Goal: Task Accomplishment & Management: Manage account settings

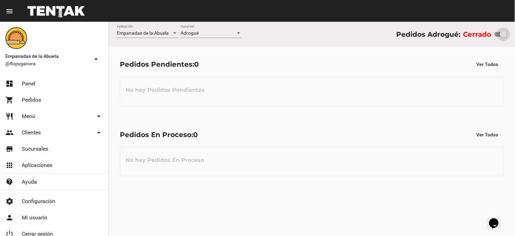
drag, startPoint x: 499, startPoint y: 34, endPoint x: 515, endPoint y: 32, distance: 15.7
click at [515, 32] on div "Empanadas de la Abuela Aplicación Adrogué Sucursal Pedidos Adrogué: Cerrado" at bounding box center [312, 34] width 407 height 25
checkbox input "true"
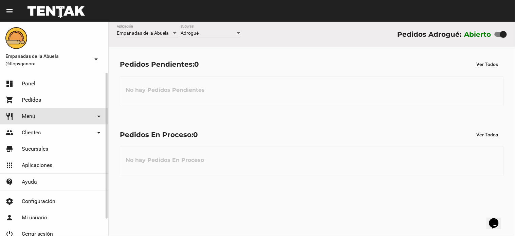
click at [32, 116] on span "Menú" at bounding box center [29, 116] width 14 height 7
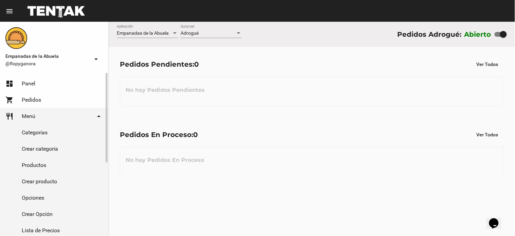
click at [32, 168] on link "Productos" at bounding box center [54, 165] width 108 height 16
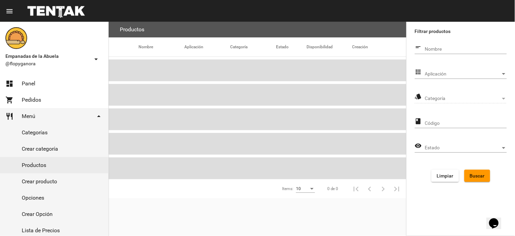
click at [459, 75] on span "Aplicación" at bounding box center [463, 73] width 76 height 5
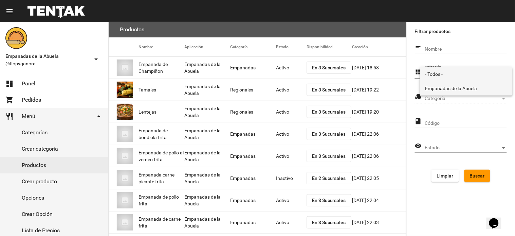
click at [455, 84] on span "Empanadas de la Abuela" at bounding box center [467, 88] width 82 height 14
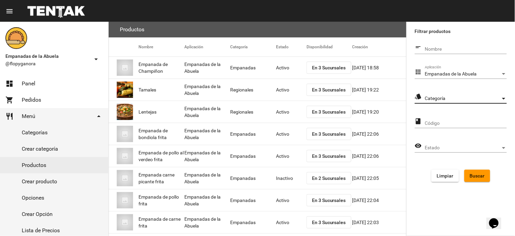
click at [450, 97] on span "Categoría" at bounding box center [463, 98] width 76 height 5
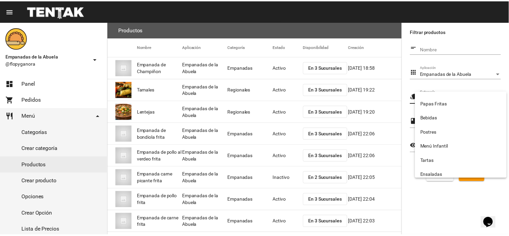
scroll to position [113, 0]
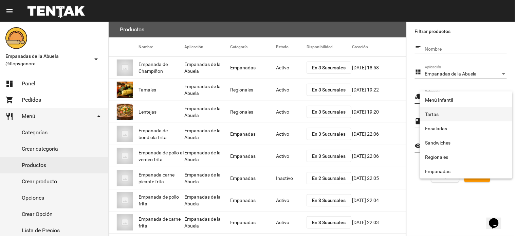
click at [439, 113] on span "Tartas" at bounding box center [467, 114] width 82 height 14
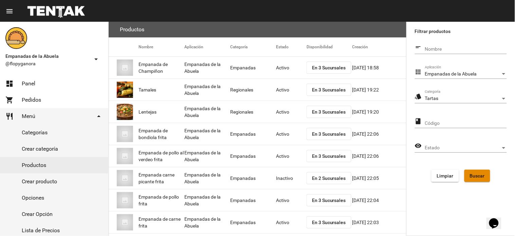
click at [476, 177] on span "Buscar" at bounding box center [477, 175] width 15 height 5
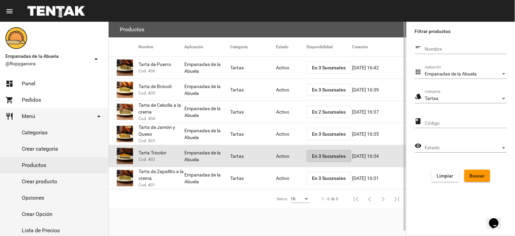
click at [323, 152] on button "En 3 Sucursales" at bounding box center [329, 156] width 45 height 12
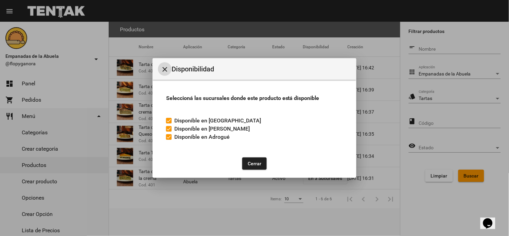
drag, startPoint x: 168, startPoint y: 138, endPoint x: 218, endPoint y: 155, distance: 52.6
click at [169, 138] on div at bounding box center [168, 136] width 5 height 5
click at [169, 140] on input "Disponible en Adrogué" at bounding box center [168, 140] width 0 height 0
checkbox input "false"
click at [257, 161] on button "Cerrar" at bounding box center [254, 163] width 24 height 12
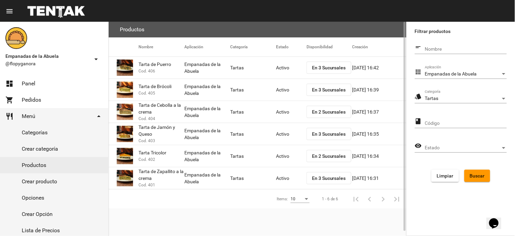
click at [324, 110] on span "En 2 Sucursales" at bounding box center [329, 111] width 34 height 5
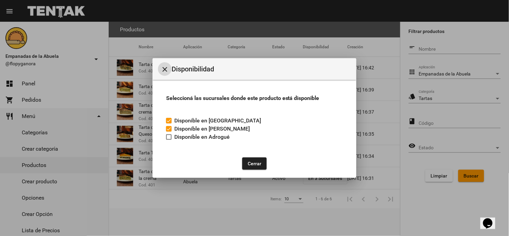
click at [172, 134] on label "Disponible en Adrogué" at bounding box center [198, 137] width 64 height 8
click at [169, 140] on input "Disponible en Adrogué" at bounding box center [168, 140] width 0 height 0
checkbox input "true"
click at [256, 164] on button "Cerrar" at bounding box center [254, 163] width 24 height 12
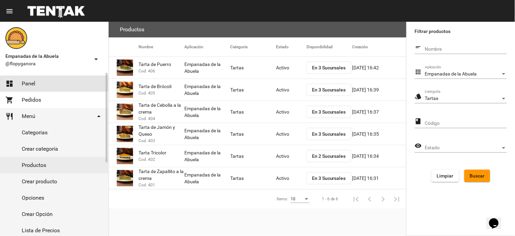
click at [31, 83] on span "Panel" at bounding box center [29, 83] width 14 height 7
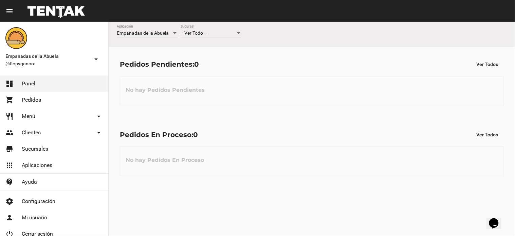
click at [207, 33] on span "-- Ver Todo --" at bounding box center [194, 32] width 26 height 5
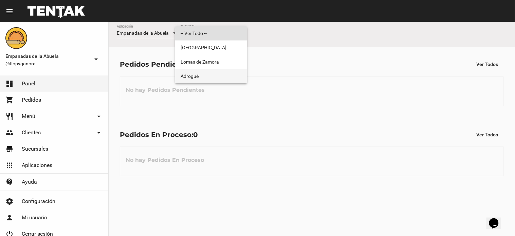
click at [202, 77] on span "Adrogué" at bounding box center [211, 76] width 61 height 14
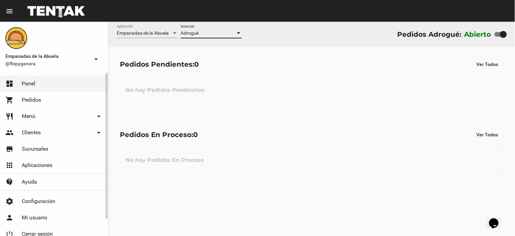
click at [28, 91] on link "dashboard Panel" at bounding box center [54, 83] width 108 height 16
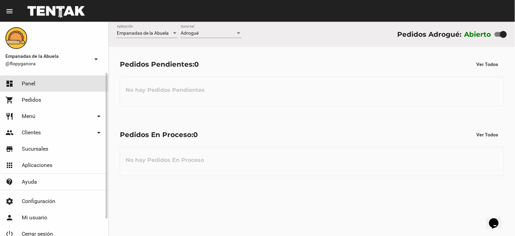
click at [52, 97] on link "shopping_cart Pedidos" at bounding box center [54, 100] width 108 height 16
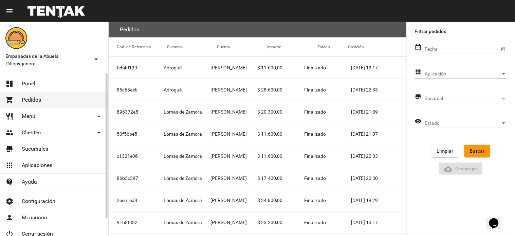
drag, startPoint x: 12, startPoint y: 83, endPoint x: 52, endPoint y: 69, distance: 42.3
click at [12, 83] on mat-icon "dashboard" at bounding box center [9, 83] width 8 height 8
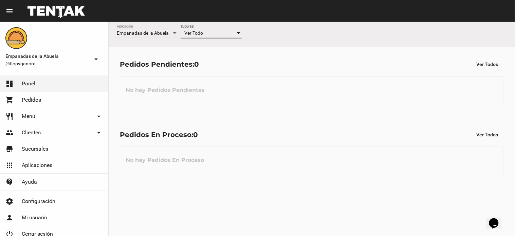
click at [199, 32] on span "-- Ver Todo --" at bounding box center [194, 32] width 26 height 5
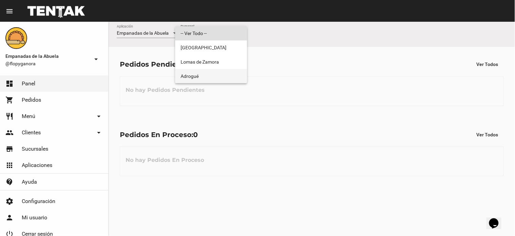
click at [202, 77] on span "Adrogué" at bounding box center [211, 76] width 61 height 14
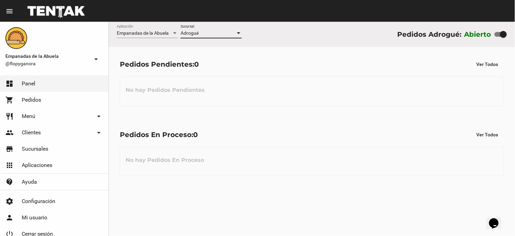
click at [206, 25] on div "Adrogué Sucursal" at bounding box center [211, 31] width 61 height 13
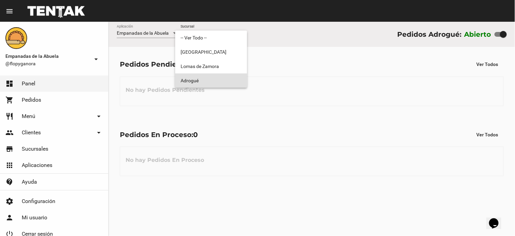
click at [208, 76] on span "Adrogué" at bounding box center [211, 80] width 61 height 14
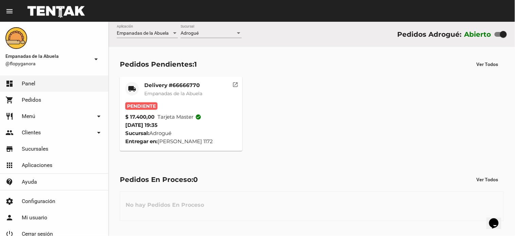
drag, startPoint x: 182, startPoint y: 80, endPoint x: 190, endPoint y: 90, distance: 11.8
click at [182, 80] on mat-card "local_shipping Delivery #66666770 Empanadas de la Abuela Pendiente $ 17.400,00 …" at bounding box center [181, 113] width 123 height 74
click at [192, 87] on mat-card-title "Delivery #66666770" at bounding box center [173, 85] width 58 height 7
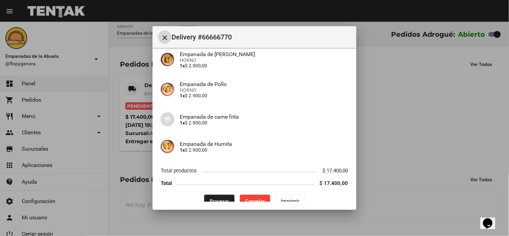
scroll to position [95, 0]
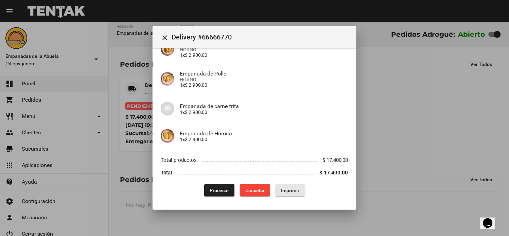
drag, startPoint x: 294, startPoint y: 191, endPoint x: 220, endPoint y: 157, distance: 82.1
click at [291, 191] on span "Imprimir" at bounding box center [290, 189] width 18 height 5
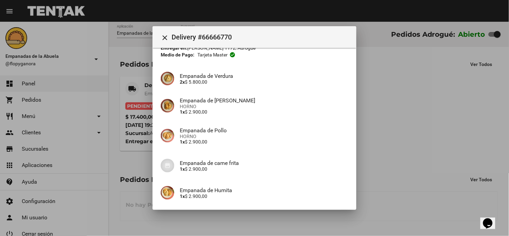
scroll to position [95, 0]
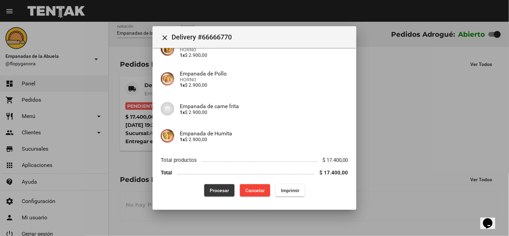
click at [215, 188] on span "Procesar" at bounding box center [219, 189] width 19 height 5
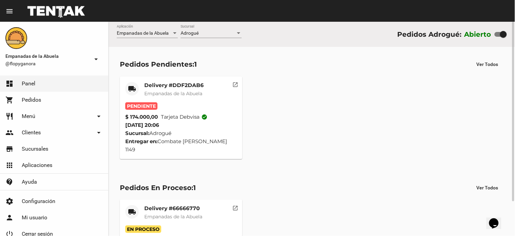
click at [193, 90] on mat-card-subtitle "Empanadas de la Abuela" at bounding box center [173, 93] width 59 height 7
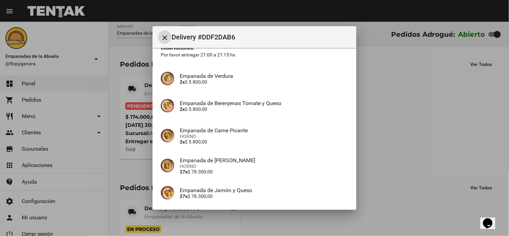
scroll to position [109, 0]
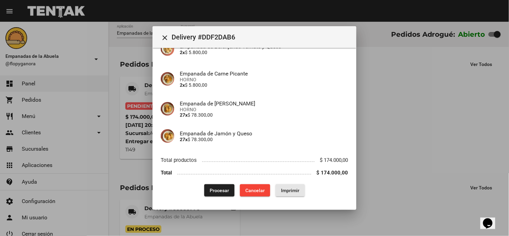
click at [281, 192] on span "Imprimir" at bounding box center [290, 189] width 18 height 5
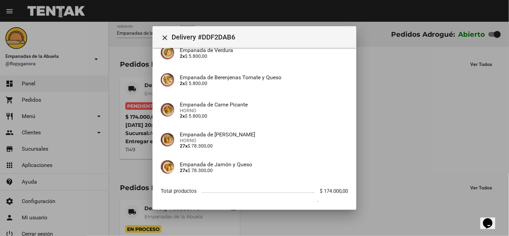
scroll to position [109, 0]
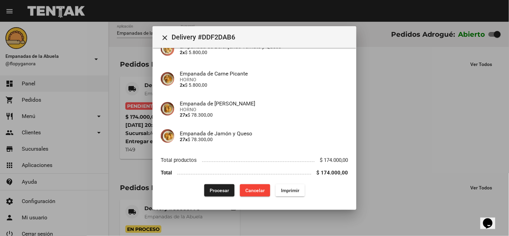
click at [216, 191] on span "Procesar" at bounding box center [219, 189] width 19 height 5
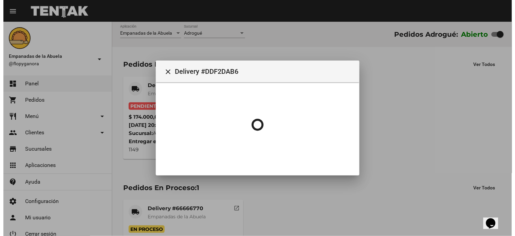
scroll to position [0, 0]
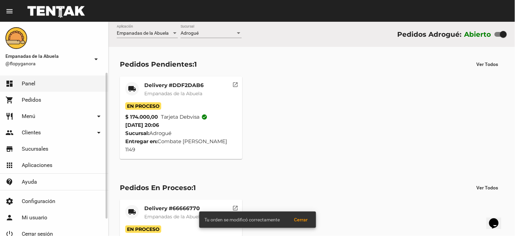
click at [49, 117] on link "restaurant Menú arrow_drop_down" at bounding box center [54, 116] width 108 height 16
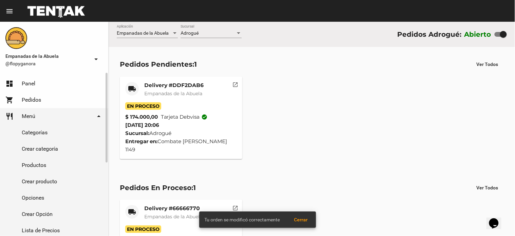
click at [37, 165] on link "Productos" at bounding box center [54, 165] width 108 height 16
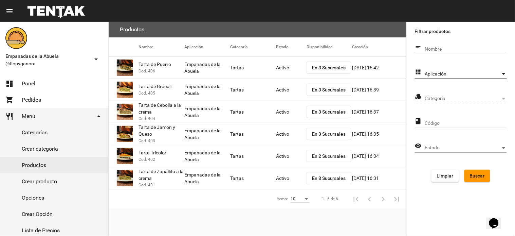
click at [460, 74] on span "Aplicación" at bounding box center [463, 73] width 76 height 5
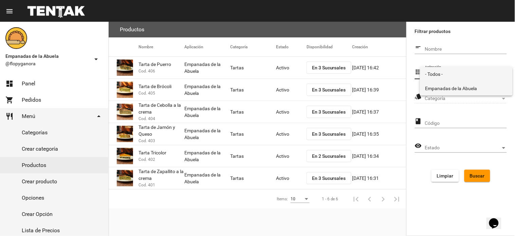
click at [461, 82] on span "Empanadas de la Abuela" at bounding box center [467, 88] width 82 height 14
click at [464, 95] on div "Categoría Categoría" at bounding box center [466, 96] width 82 height 13
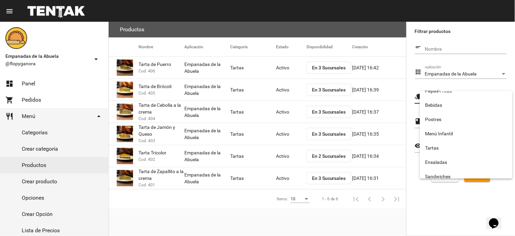
scroll to position [113, 0]
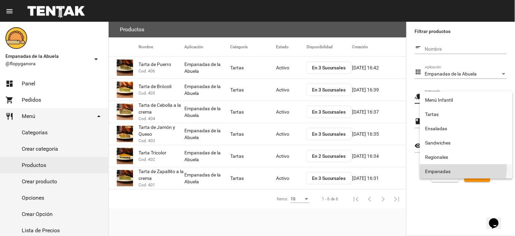
click at [460, 168] on span "Empanadas" at bounding box center [467, 171] width 82 height 14
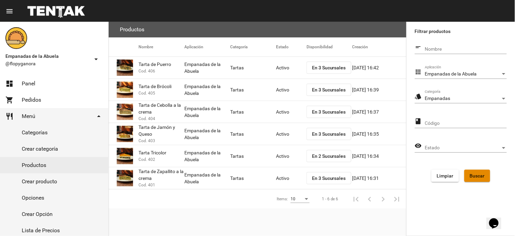
click at [483, 175] on span "Buscar" at bounding box center [477, 175] width 15 height 5
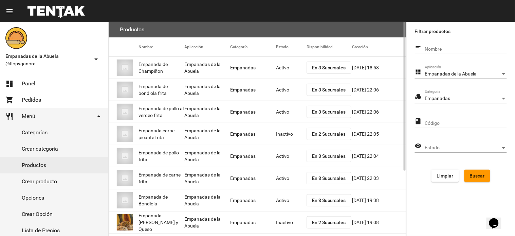
scroll to position [93, 0]
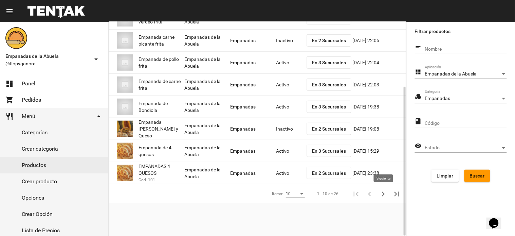
click at [386, 193] on icon "Siguiente" at bounding box center [384, 194] width 10 height 10
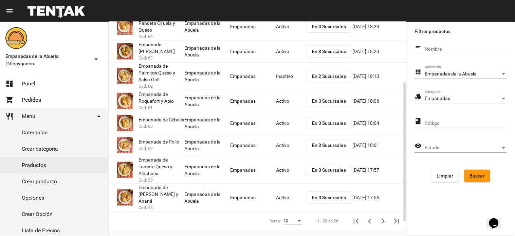
scroll to position [0, 0]
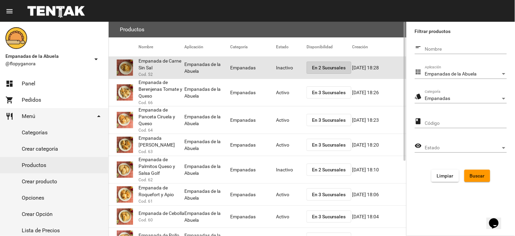
click at [324, 68] on span "En 2 Sucursales" at bounding box center [329, 67] width 34 height 5
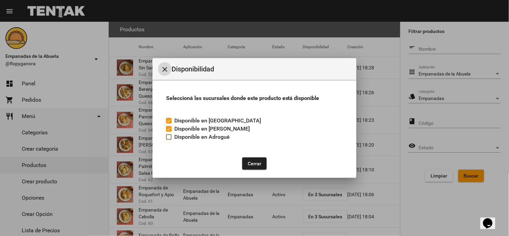
click at [167, 137] on div at bounding box center [168, 136] width 5 height 5
click at [168, 140] on input "Disponible en Adrogué" at bounding box center [168, 140] width 0 height 0
checkbox input "true"
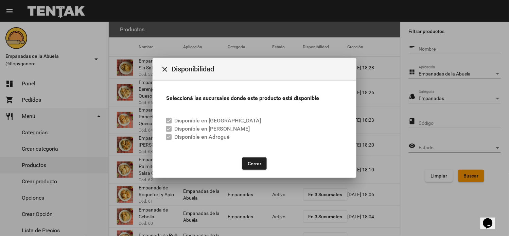
click at [257, 159] on button "Cerrar" at bounding box center [254, 163] width 24 height 12
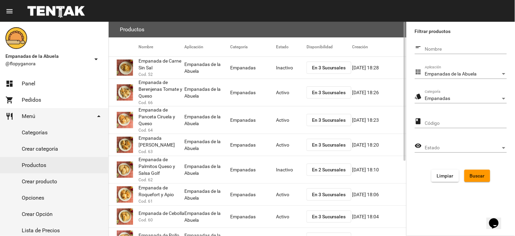
click at [291, 68] on mat-cell "Inactivo" at bounding box center [291, 68] width 31 height 22
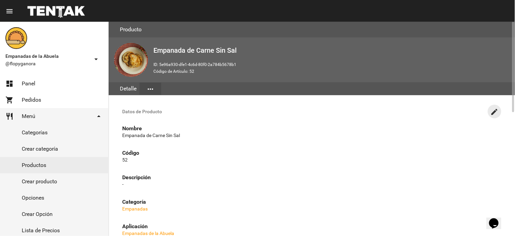
click at [496, 108] on mat-icon "create" at bounding box center [495, 112] width 8 height 8
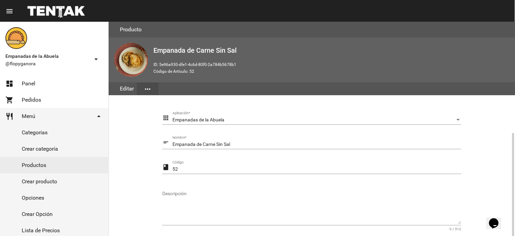
scroll to position [122, 0]
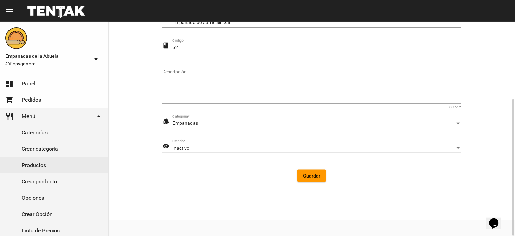
click at [228, 149] on div "Inactivo" at bounding box center [314, 147] width 283 height 5
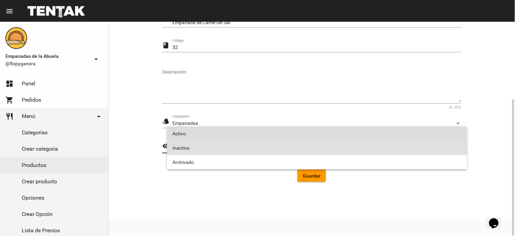
drag, startPoint x: 210, startPoint y: 131, endPoint x: 273, endPoint y: 160, distance: 70.2
click at [209, 131] on span "Activo" at bounding box center [317, 133] width 289 height 14
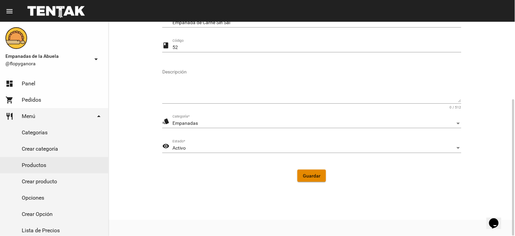
click at [308, 174] on span "Guardar" at bounding box center [312, 175] width 18 height 5
click at [50, 157] on link "Productos" at bounding box center [54, 165] width 108 height 16
click at [44, 106] on link "shopping_cart Pedidos" at bounding box center [54, 100] width 108 height 16
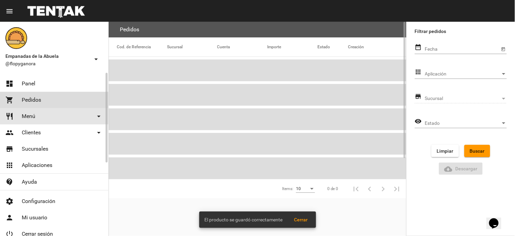
click at [52, 87] on link "dashboard Panel" at bounding box center [54, 83] width 108 height 16
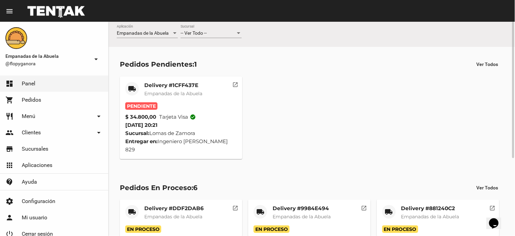
click at [177, 84] on mat-card-title "Delivery #1CFF437E" at bounding box center [173, 85] width 58 height 7
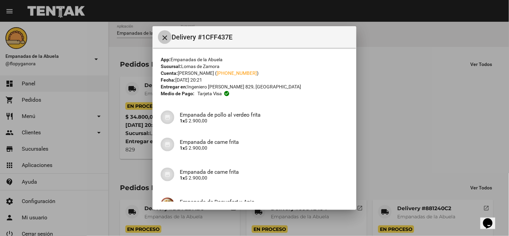
click at [164, 42] on button "close" at bounding box center [165, 37] width 14 height 14
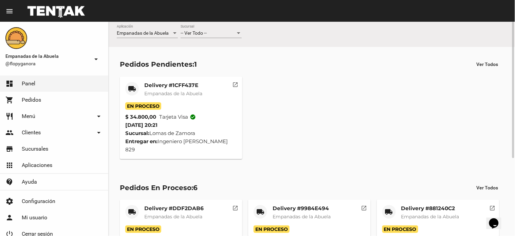
click at [212, 39] on div "-- Ver Todo -- Sucursal" at bounding box center [211, 34] width 61 height 19
click at [211, 32] on div "-- Ver Todo --" at bounding box center [208, 33] width 55 height 5
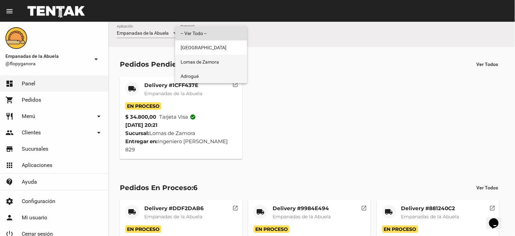
drag, startPoint x: 193, startPoint y: 67, endPoint x: 194, endPoint y: 74, distance: 7.2
click at [192, 69] on div "-- Ver Todo -- [GEOGRAPHIC_DATA][PERSON_NAME] Adrogué" at bounding box center [211, 54] width 72 height 57
click at [194, 78] on span "Adrogué" at bounding box center [211, 76] width 61 height 14
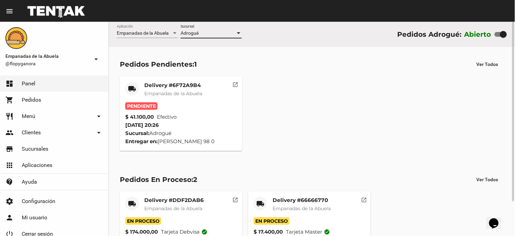
click at [188, 83] on mat-card-title "Delivery #6F72A9B4" at bounding box center [173, 85] width 58 height 7
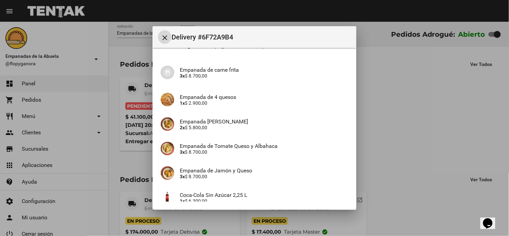
scroll to position [109, 0]
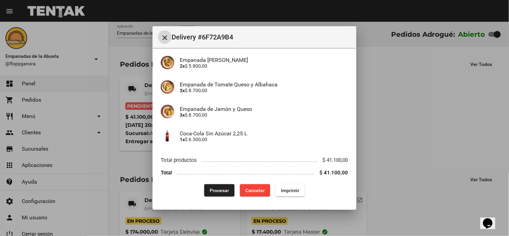
click at [290, 193] on button "Imprimir" at bounding box center [289, 190] width 29 height 12
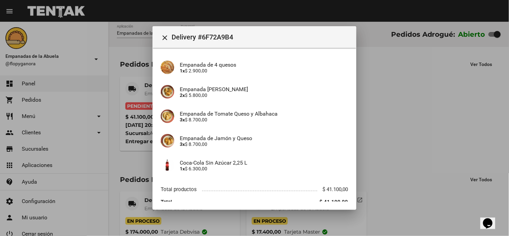
scroll to position [109, 0]
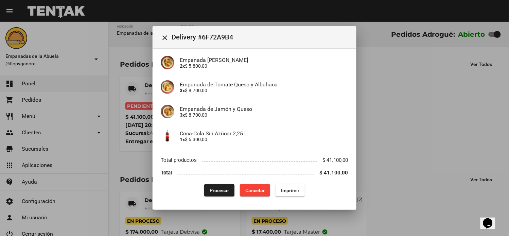
click at [222, 189] on span "Procesar" at bounding box center [219, 189] width 19 height 5
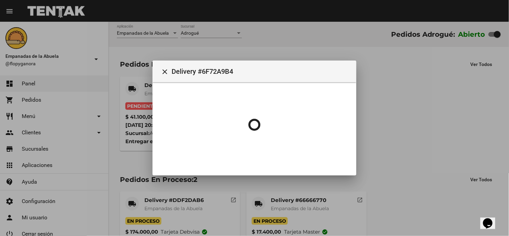
scroll to position [0, 0]
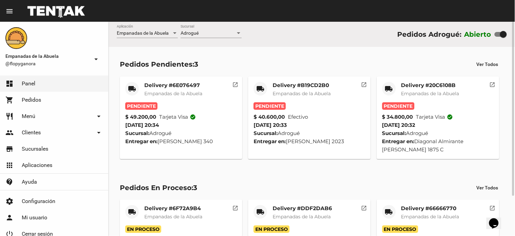
click at [417, 84] on mat-card-title "Delivery #20C6108B" at bounding box center [430, 85] width 58 height 7
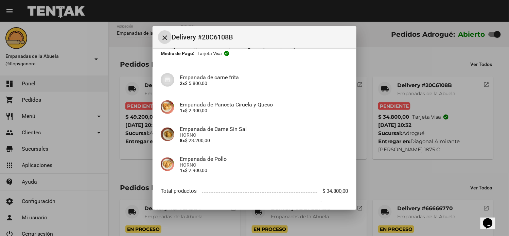
scroll to position [71, 0]
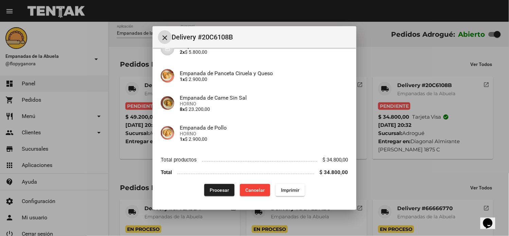
click at [293, 189] on span "Imprimir" at bounding box center [290, 189] width 18 height 5
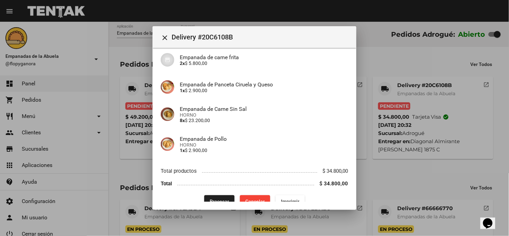
scroll to position [71, 0]
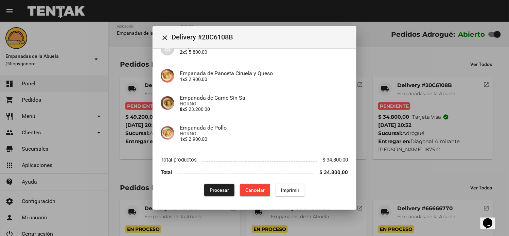
click at [221, 188] on span "Procesar" at bounding box center [219, 189] width 19 height 5
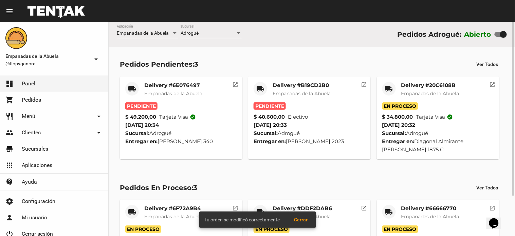
click at [284, 84] on mat-card-title "Delivery #B19CD2B0" at bounding box center [302, 85] width 58 height 7
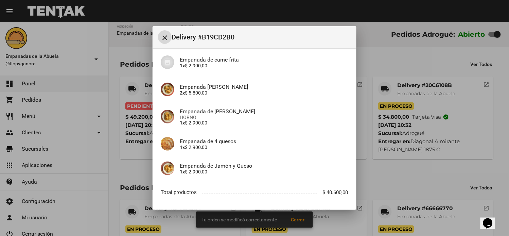
scroll to position [169, 0]
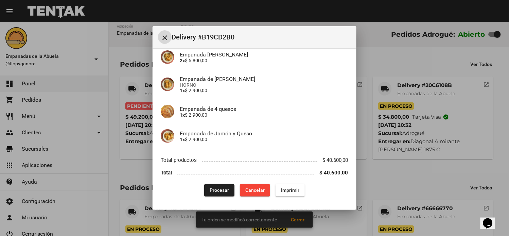
drag, startPoint x: 287, startPoint y: 188, endPoint x: 203, endPoint y: 133, distance: 100.8
click at [287, 189] on span "Imprimir" at bounding box center [290, 189] width 18 height 5
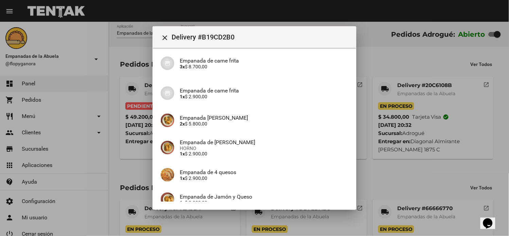
scroll to position [169, 0]
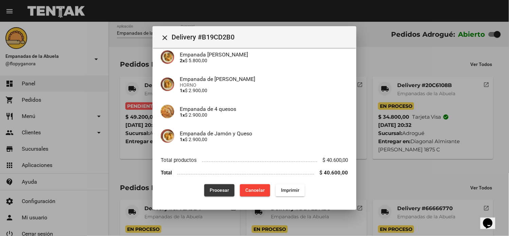
click at [210, 185] on button "Procesar" at bounding box center [219, 190] width 30 height 12
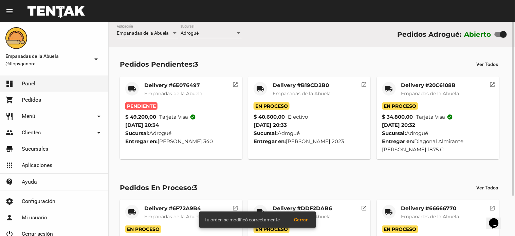
click at [166, 83] on mat-card-title "Delivery #6E076497" at bounding box center [173, 85] width 58 height 7
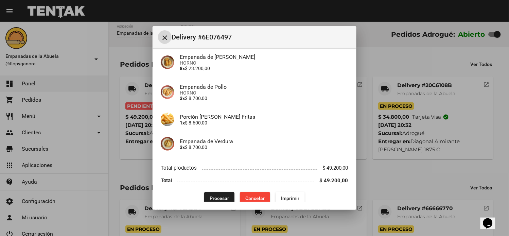
scroll to position [66, 0]
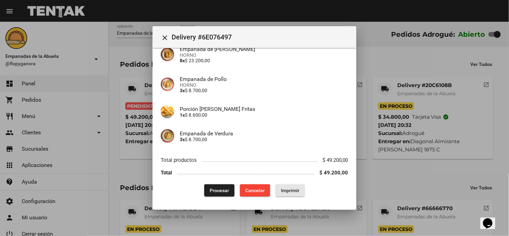
click at [290, 188] on span "Imprimir" at bounding box center [290, 189] width 18 height 5
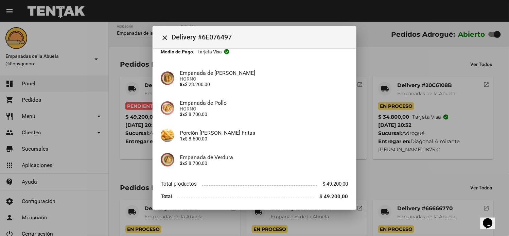
scroll to position [66, 0]
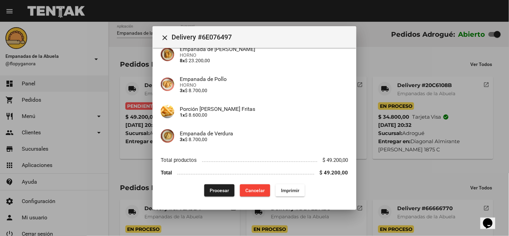
click at [214, 187] on span "Procesar" at bounding box center [219, 189] width 19 height 5
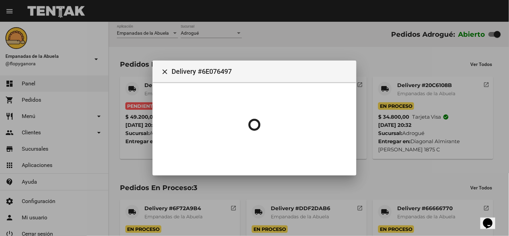
scroll to position [0, 0]
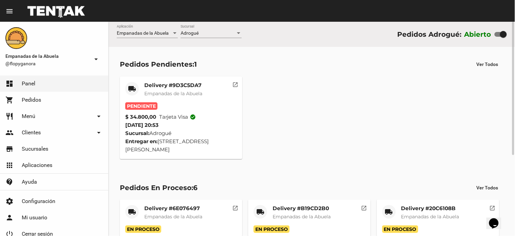
click at [150, 80] on mat-card "local_shipping Delivery #9D3C5DA7 Empanadas de la Abuela Pendiente $ 34.800,00 …" at bounding box center [181, 117] width 123 height 83
click at [178, 87] on mat-card-title "Delivery #9D3C5DA7" at bounding box center [173, 85] width 58 height 7
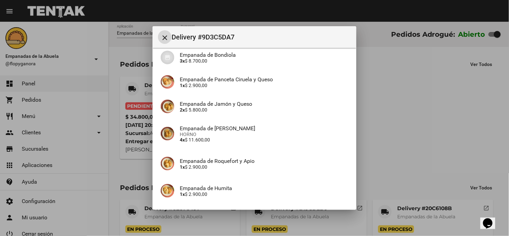
scroll to position [114, 0]
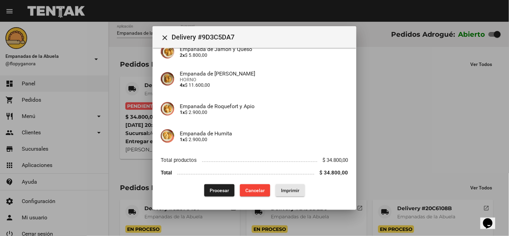
click at [283, 187] on span "Imprimir" at bounding box center [290, 189] width 18 height 5
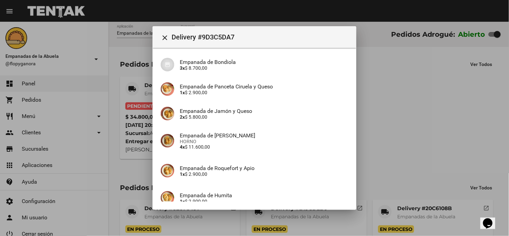
scroll to position [114, 0]
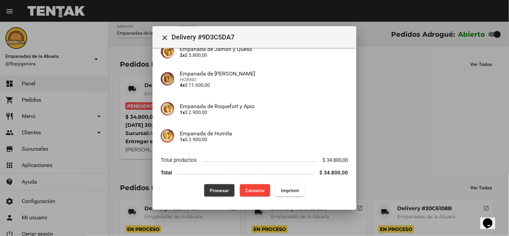
click at [218, 191] on span "Procesar" at bounding box center [219, 189] width 19 height 5
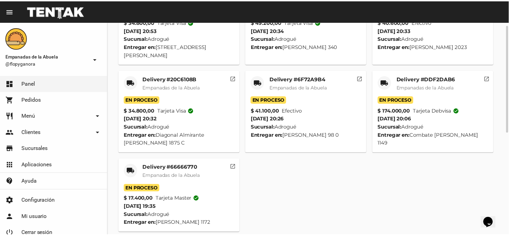
scroll to position [0, 0]
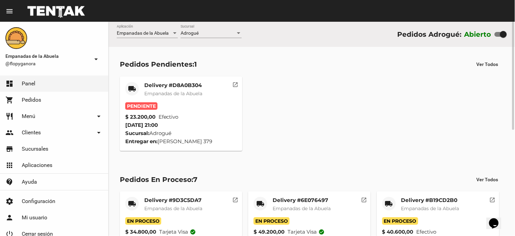
click at [154, 74] on div "local_shipping Delivery #D8A0B304 Empanadas de la Abuela Pendiente $ 23.200,00 …" at bounding box center [312, 113] width 390 height 80
click at [171, 94] on span "Empanadas de la Abuela" at bounding box center [173, 93] width 58 height 6
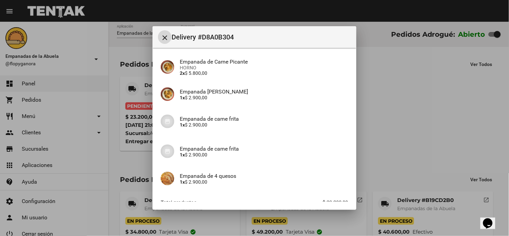
scroll to position [120, 0]
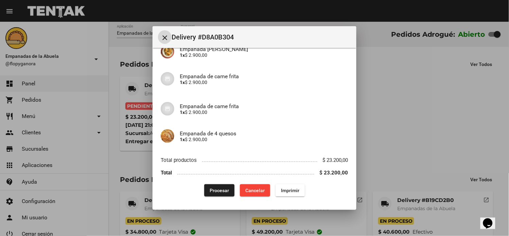
drag, startPoint x: 291, startPoint y: 186, endPoint x: 378, endPoint y: 172, distance: 88.7
click at [291, 186] on button "Imprimir" at bounding box center [289, 190] width 29 height 12
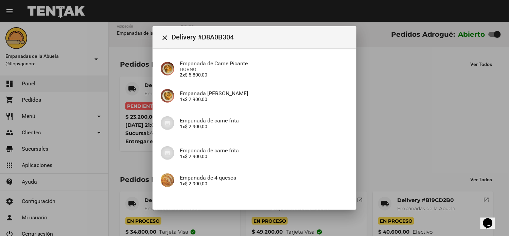
scroll to position [120, 0]
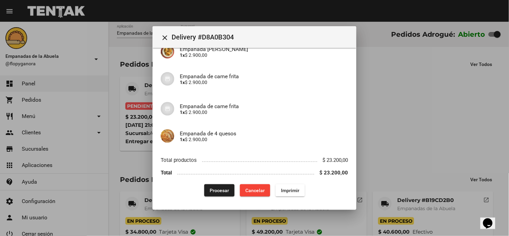
click at [208, 185] on button "Procesar" at bounding box center [219, 190] width 30 height 12
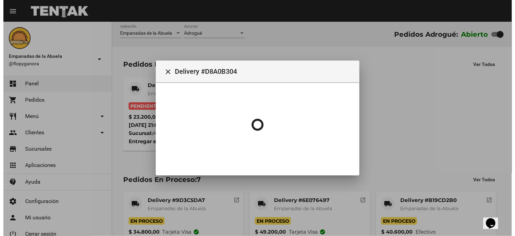
scroll to position [0, 0]
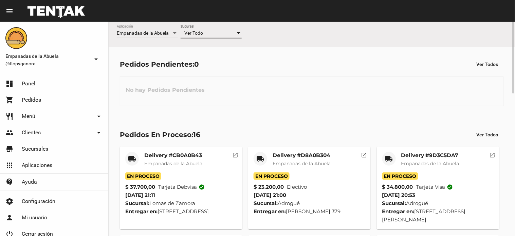
click at [214, 33] on div "-- Ver Todo --" at bounding box center [208, 33] width 55 height 5
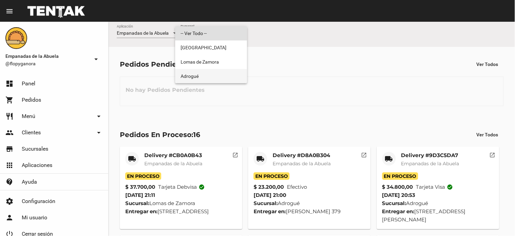
click at [203, 77] on span "Adrogué" at bounding box center [211, 76] width 61 height 14
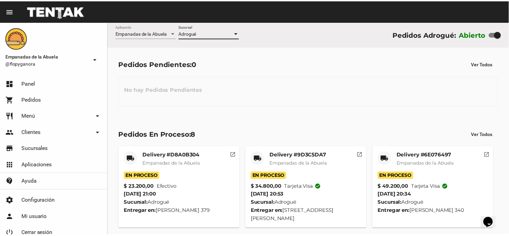
scroll to position [165, 0]
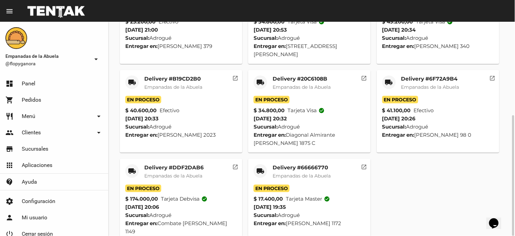
click at [262, 167] on mat-icon "local_shipping" at bounding box center [260, 171] width 8 height 8
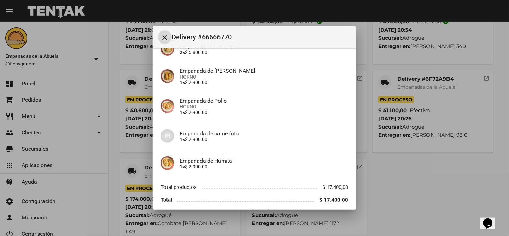
scroll to position [95, 0]
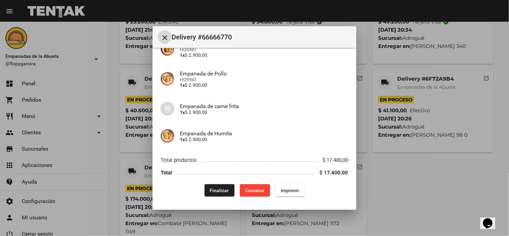
click at [212, 188] on span "Finalizar" at bounding box center [219, 189] width 19 height 5
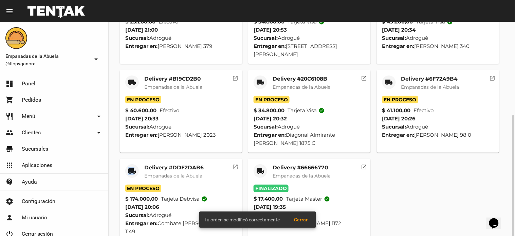
click at [134, 167] on mat-icon "local_shipping" at bounding box center [132, 171] width 8 height 8
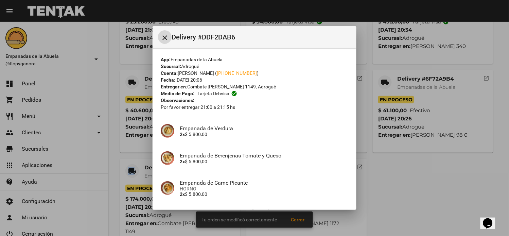
scroll to position [109, 0]
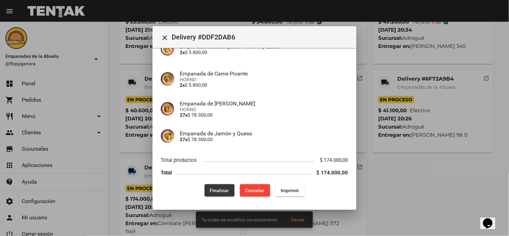
drag, startPoint x: 214, startPoint y: 190, endPoint x: 334, endPoint y: 76, distance: 164.8
click at [216, 188] on span "Finalizar" at bounding box center [219, 189] width 19 height 5
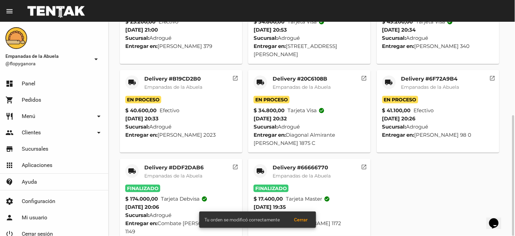
click at [385, 78] on mat-icon "local_shipping" at bounding box center [389, 82] width 8 height 8
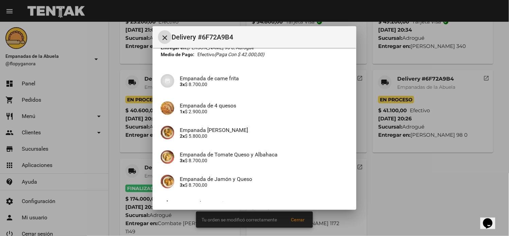
scroll to position [109, 0]
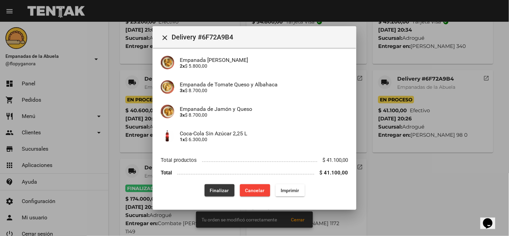
drag, startPoint x: 202, startPoint y: 192, endPoint x: 216, endPoint y: 169, distance: 27.3
click at [204, 192] on button "Finalizar" at bounding box center [219, 190] width 30 height 12
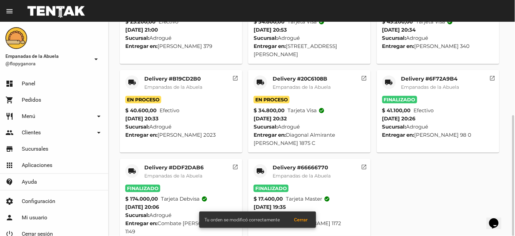
click at [262, 78] on mat-icon "local_shipping" at bounding box center [260, 82] width 8 height 8
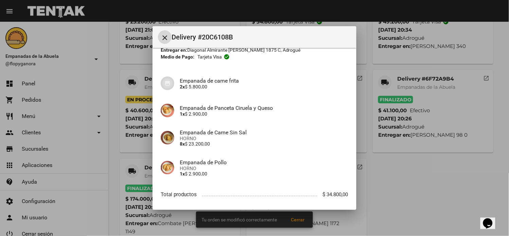
scroll to position [71, 0]
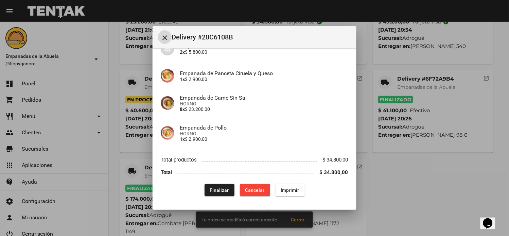
click at [220, 184] on div "App: Empanadas de la Abuela Sucursal: Adrogué Cuenta: Natalia Gayan ( +54 11552…" at bounding box center [254, 90] width 187 height 211
click at [222, 185] on button "Finalizar" at bounding box center [219, 190] width 30 height 12
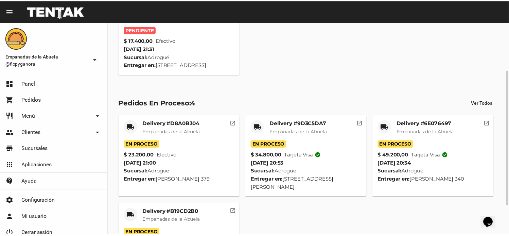
scroll to position [0, 0]
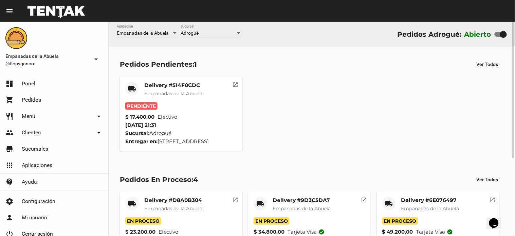
click at [161, 82] on mat-card-title "Delivery #514F0CDC" at bounding box center [173, 85] width 58 height 7
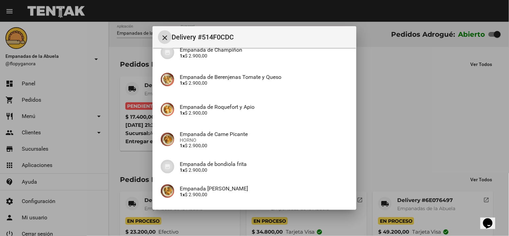
scroll to position [120, 0]
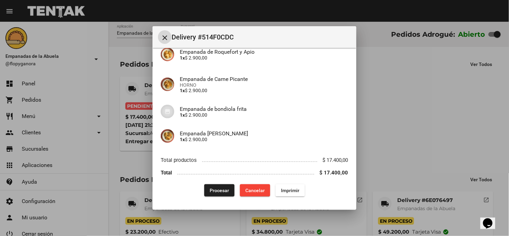
drag, startPoint x: 287, startPoint y: 191, endPoint x: 260, endPoint y: 123, distance: 73.2
click at [287, 195] on button "Imprimir" at bounding box center [289, 190] width 29 height 12
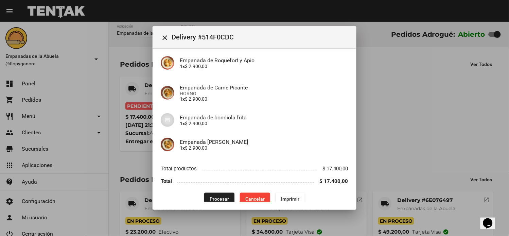
scroll to position [120, 0]
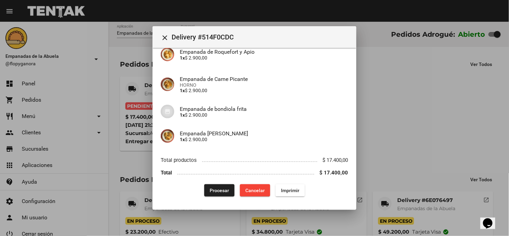
click at [210, 189] on span "Procesar" at bounding box center [219, 189] width 19 height 5
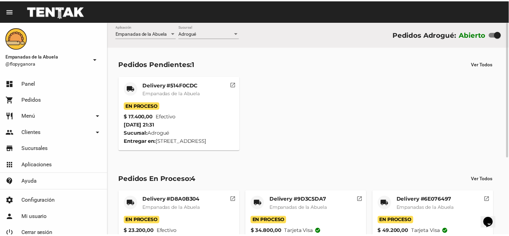
scroll to position [121, 0]
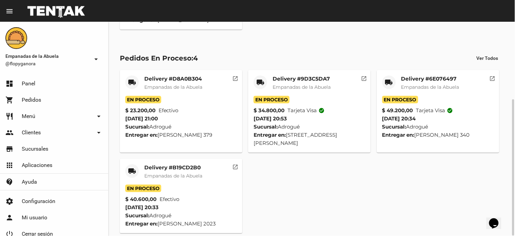
click at [136, 167] on mat-icon "local_shipping" at bounding box center [132, 171] width 8 height 8
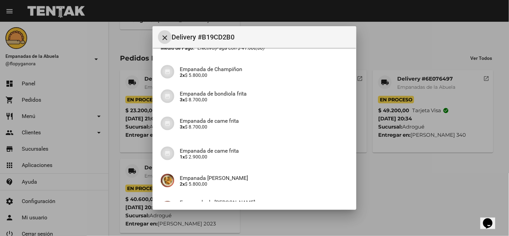
scroll to position [169, 0]
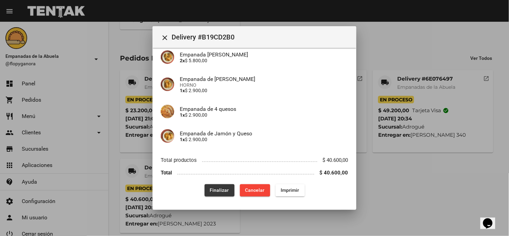
click at [218, 192] on span "Finalizar" at bounding box center [219, 189] width 19 height 5
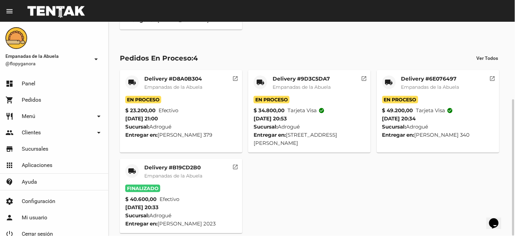
click at [389, 85] on mat-icon "local_shipping" at bounding box center [389, 82] width 8 height 8
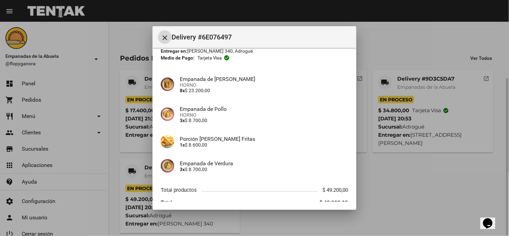
scroll to position [66, 0]
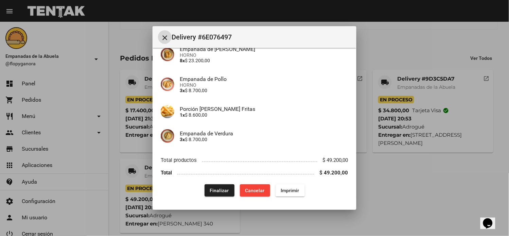
click at [217, 186] on button "Finalizar" at bounding box center [219, 190] width 30 height 12
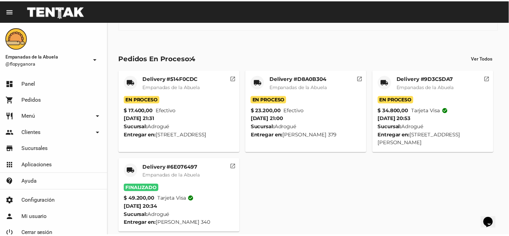
scroll to position [0, 0]
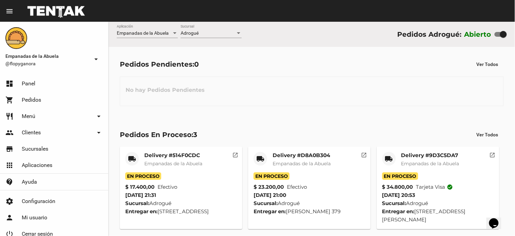
click at [383, 157] on div "local_shipping" at bounding box center [389, 159] width 14 height 14
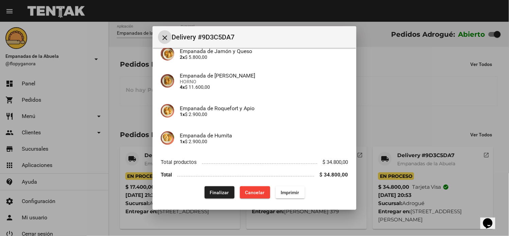
scroll to position [114, 0]
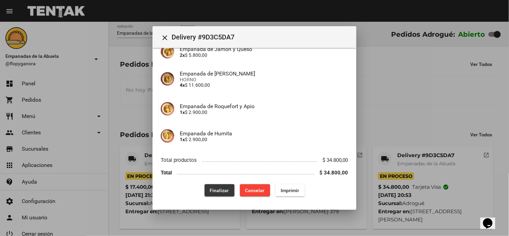
click at [216, 189] on span "Finalizar" at bounding box center [219, 189] width 19 height 5
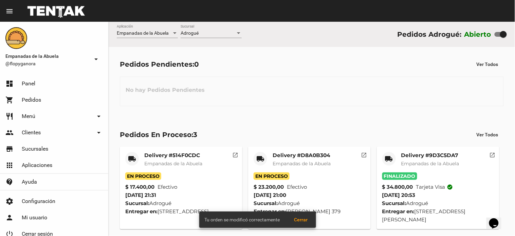
click at [259, 160] on mat-icon "local_shipping" at bounding box center [260, 159] width 8 height 8
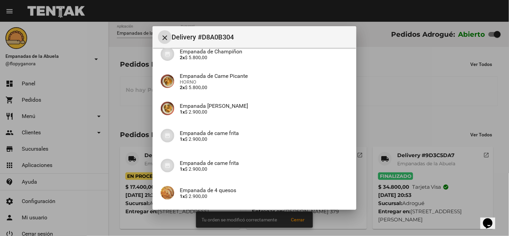
scroll to position [120, 0]
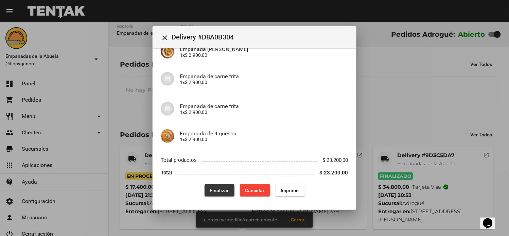
click at [213, 192] on span "Finalizar" at bounding box center [219, 189] width 19 height 5
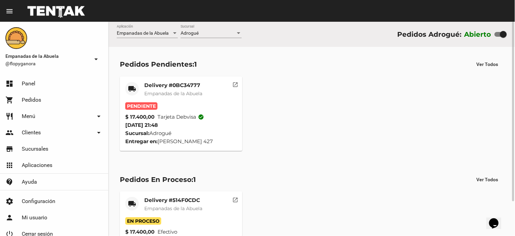
drag, startPoint x: 177, startPoint y: 72, endPoint x: 177, endPoint y: 77, distance: 5.1
click at [177, 73] on div "Pedidos Pendientes: 1 Ver Todos local_shipping Delivery #0BC34777 Empanadas de …" at bounding box center [312, 104] width 407 height 115
click at [184, 87] on mat-card-title "Delivery #0BC34777" at bounding box center [173, 85] width 58 height 7
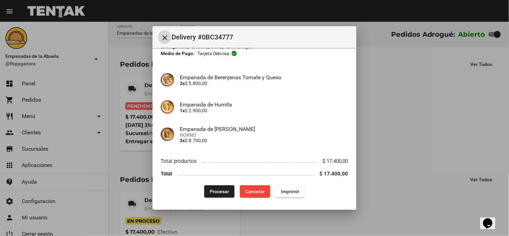
scroll to position [41, 0]
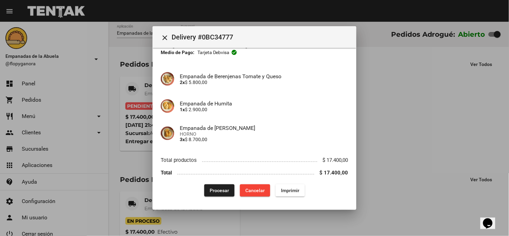
drag, startPoint x: 287, startPoint y: 181, endPoint x: 287, endPoint y: 188, distance: 7.1
click at [287, 183] on div "App: Empanadas de la Abuela Sucursal: Adrogué Cuenta: Martin Badia ( +54 116692…" at bounding box center [254, 105] width 187 height 181
click at [287, 188] on span "Imprimir" at bounding box center [290, 189] width 18 height 5
click at [224, 191] on span "Procesar" at bounding box center [219, 189] width 19 height 5
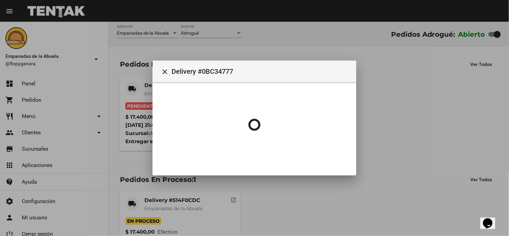
scroll to position [0, 0]
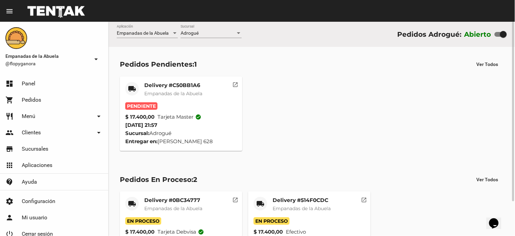
click at [179, 91] on span "Empanadas de la Abuela" at bounding box center [173, 93] width 58 height 6
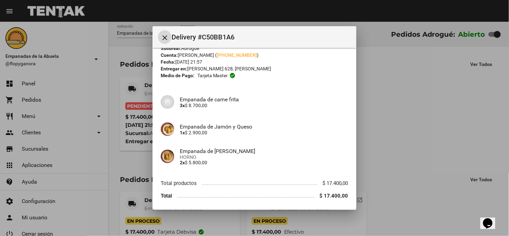
scroll to position [41, 0]
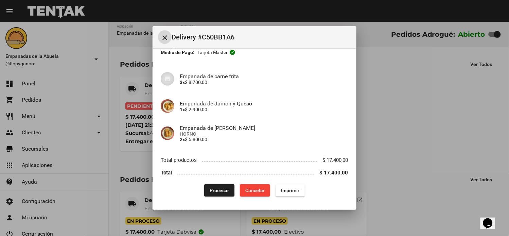
click at [285, 190] on span "Imprimir" at bounding box center [290, 189] width 18 height 5
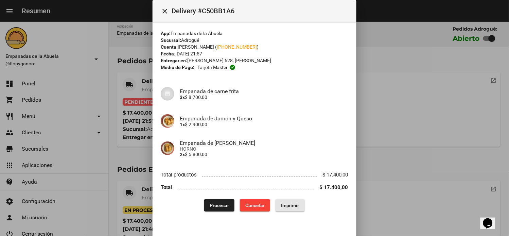
scroll to position [41, 0]
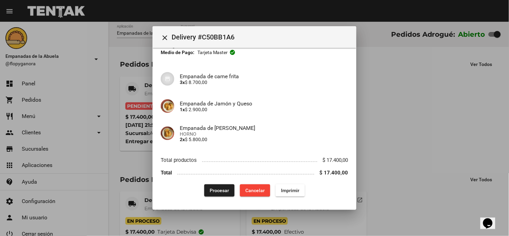
click at [216, 191] on span "Procesar" at bounding box center [219, 189] width 19 height 5
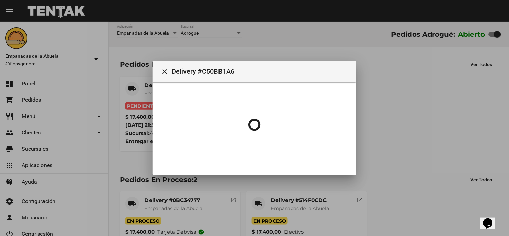
scroll to position [0, 0]
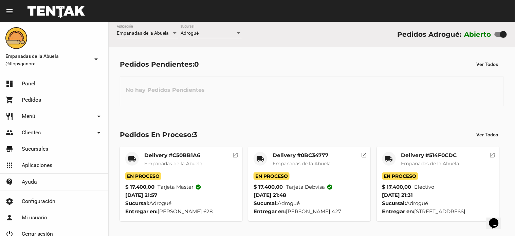
click at [438, 157] on mat-card-title "Delivery #514F0CDC" at bounding box center [430, 155] width 58 height 7
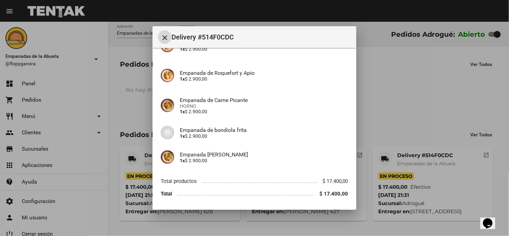
scroll to position [120, 0]
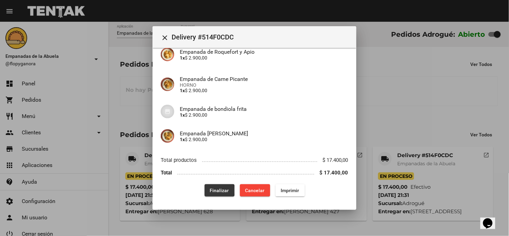
click at [210, 190] on span "Finalizar" at bounding box center [219, 189] width 19 height 5
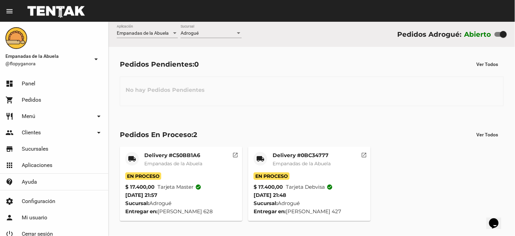
click at [311, 155] on mat-card-title "Delivery #0BC34777" at bounding box center [302, 155] width 58 height 7
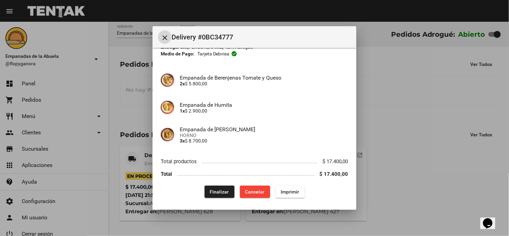
scroll to position [41, 0]
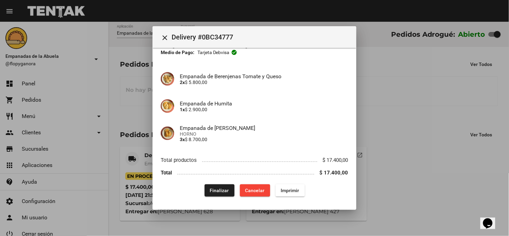
click at [213, 182] on div "App: Empanadas de la Abuela Sucursal: Adrogué Cuenta: Martin Badia ( +54 116692…" at bounding box center [254, 105] width 187 height 181
drag, startPoint x: 208, startPoint y: 188, endPoint x: 212, endPoint y: 221, distance: 32.6
click at [210, 189] on span "Finalizar" at bounding box center [219, 189] width 19 height 5
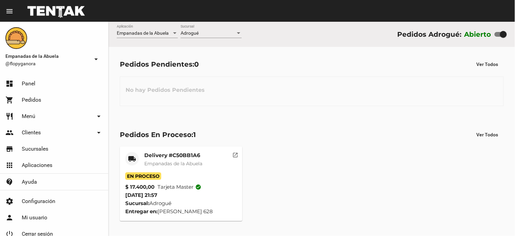
click at [179, 153] on mat-card-title "Delivery #C50BB1A6" at bounding box center [173, 155] width 58 height 7
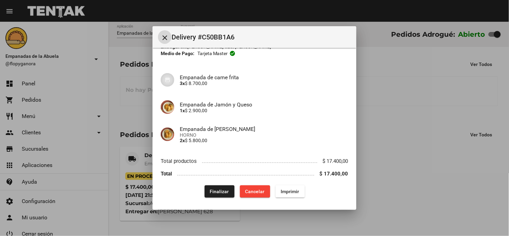
scroll to position [41, 0]
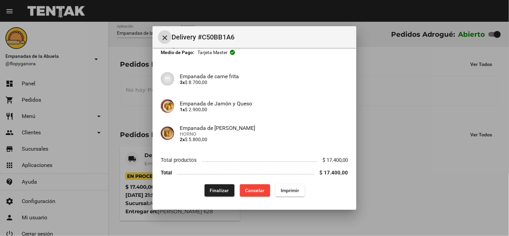
drag, startPoint x: 226, startPoint y: 194, endPoint x: 219, endPoint y: 191, distance: 7.0
click at [224, 194] on button "Finalizar" at bounding box center [219, 190] width 30 height 12
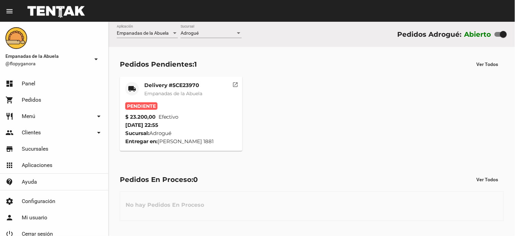
drag, startPoint x: 158, startPoint y: 69, endPoint x: 177, endPoint y: 85, distance: 24.3
click at [160, 69] on div "Pedidos Pendientes: 1" at bounding box center [158, 64] width 77 height 11
click at [177, 85] on mat-card-title "Delivery #5CE23970" at bounding box center [173, 85] width 58 height 7
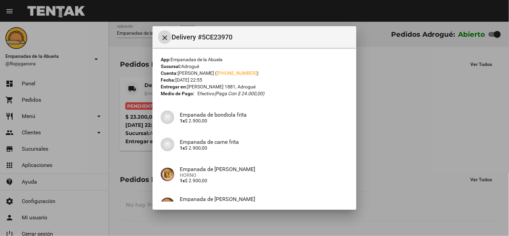
scroll to position [95, 0]
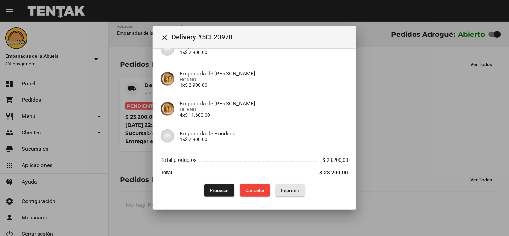
click at [281, 189] on span "Imprimir" at bounding box center [290, 189] width 18 height 5
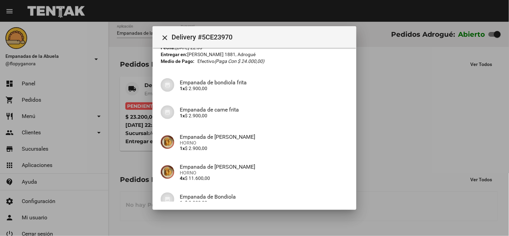
scroll to position [95, 0]
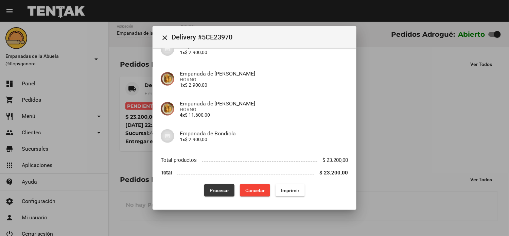
drag, startPoint x: 216, startPoint y: 188, endPoint x: 194, endPoint y: 234, distance: 51.0
click at [215, 189] on span "Procesar" at bounding box center [219, 189] width 19 height 5
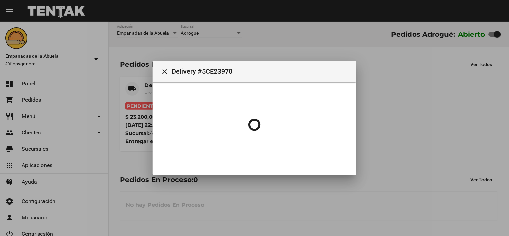
scroll to position [0, 0]
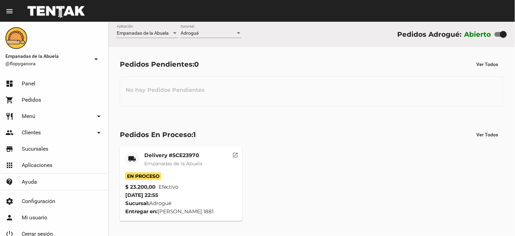
click at [206, 35] on div "Adrogué" at bounding box center [208, 33] width 55 height 5
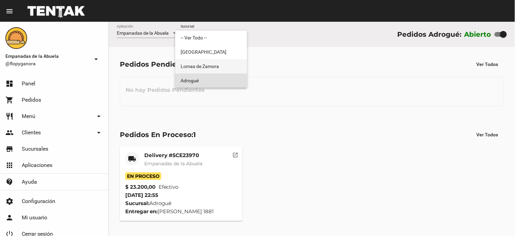
click at [212, 65] on span "Lomas de Zamora" at bounding box center [211, 66] width 61 height 14
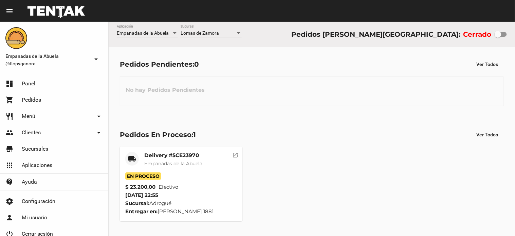
click at [205, 23] on div "Empanadas de la Abuela Aplicación Lomas de Zamora Sucursal Pedidos Lomas de Zam…" at bounding box center [312, 34] width 407 height 25
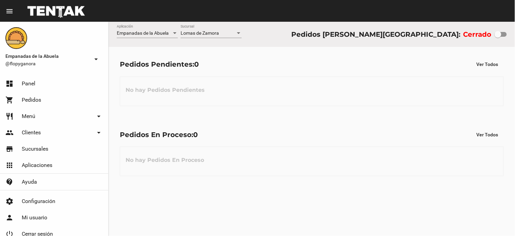
click at [209, 33] on span "Lomas de Zamora" at bounding box center [200, 32] width 38 height 5
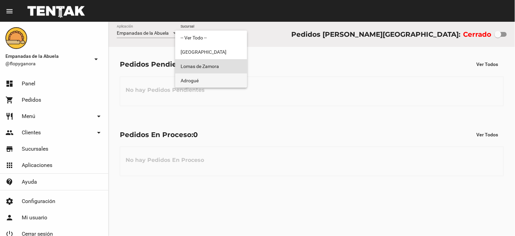
drag, startPoint x: 209, startPoint y: 73, endPoint x: 243, endPoint y: 76, distance: 34.1
click at [209, 74] on span "Adrogué" at bounding box center [211, 80] width 61 height 14
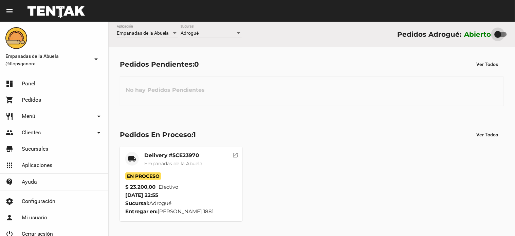
drag, startPoint x: 503, startPoint y: 36, endPoint x: 229, endPoint y: 117, distance: 285.8
click at [459, 37] on div "Pedidos Adrogué: Abierto" at bounding box center [452, 34] width 110 height 11
checkbox input "false"
click at [170, 157] on mat-card-title "Delivery #5CE23970" at bounding box center [173, 155] width 58 height 7
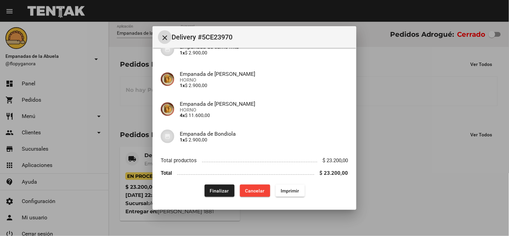
scroll to position [95, 0]
drag, startPoint x: 205, startPoint y: 189, endPoint x: 217, endPoint y: 173, distance: 20.1
click at [205, 189] on button "Finalizar" at bounding box center [219, 190] width 30 height 12
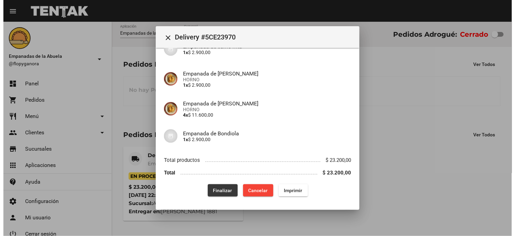
scroll to position [0, 0]
